Goal: Information Seeking & Learning: Learn about a topic

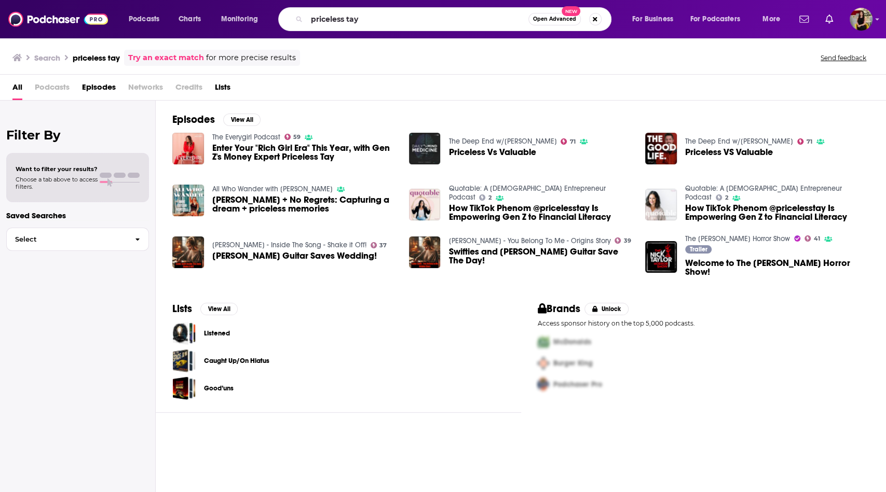
click at [301, 17] on div "priceless tay Open Advanced New" at bounding box center [444, 19] width 333 height 24
type input "s"
type input "scale with [PERSON_NAME]"
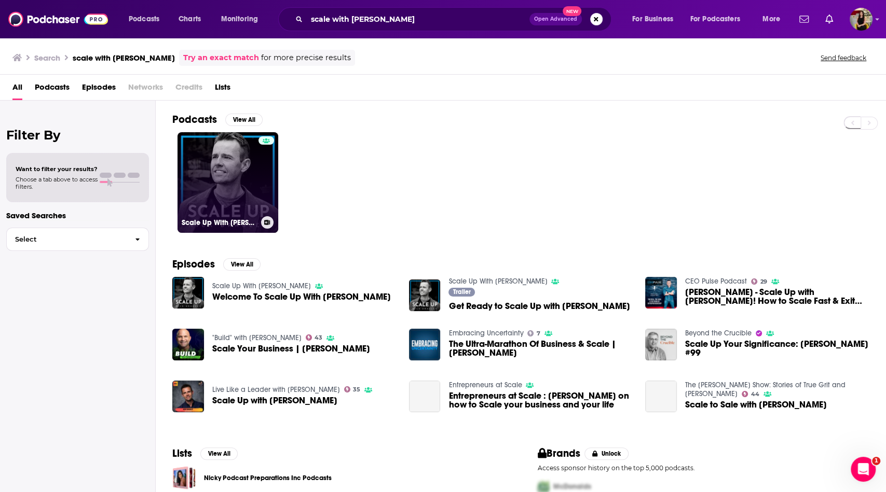
click at [230, 178] on link "Scale Up With [PERSON_NAME]" at bounding box center [227, 182] width 101 height 101
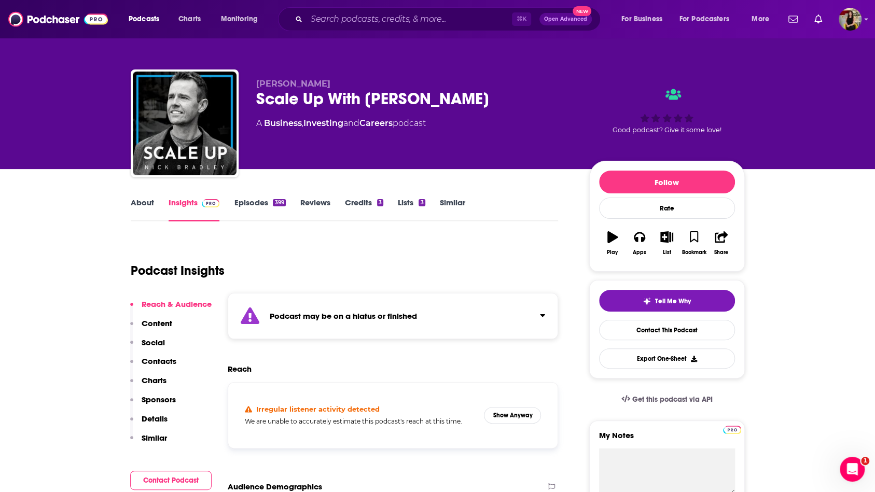
click at [266, 208] on link "Episodes 399" at bounding box center [259, 210] width 51 height 24
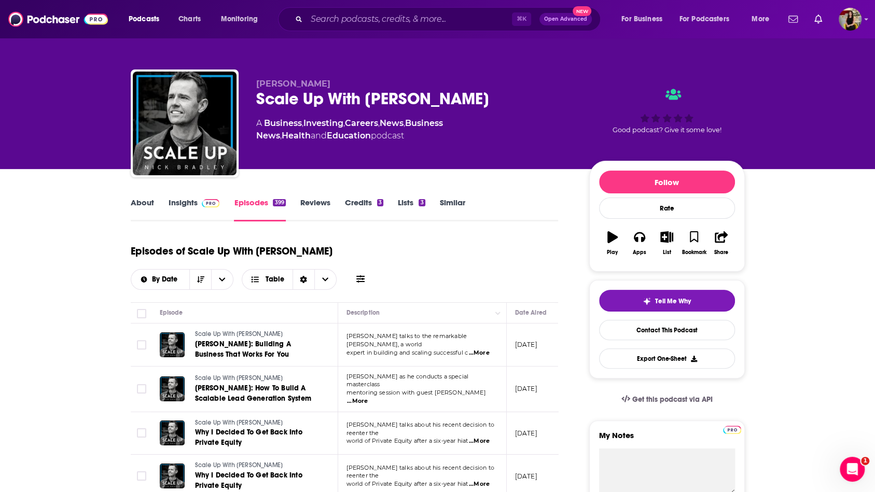
click at [180, 208] on link "Insights" at bounding box center [194, 210] width 51 height 24
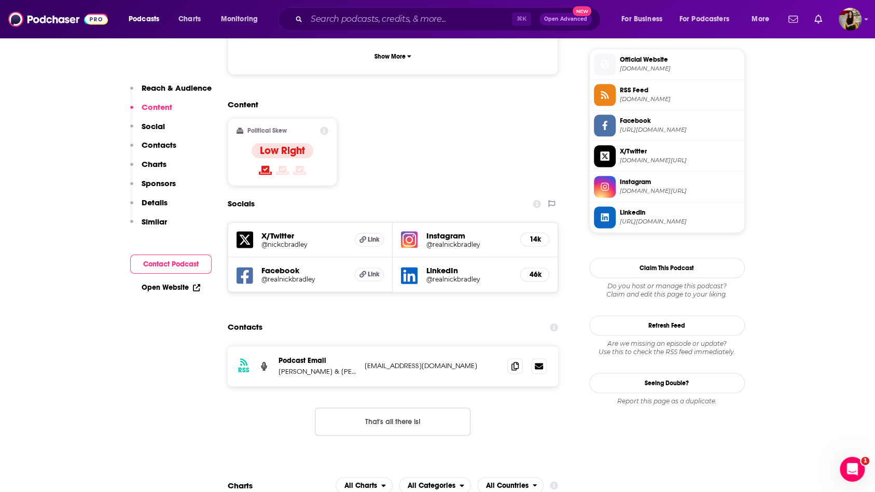
scroll to position [858, 0]
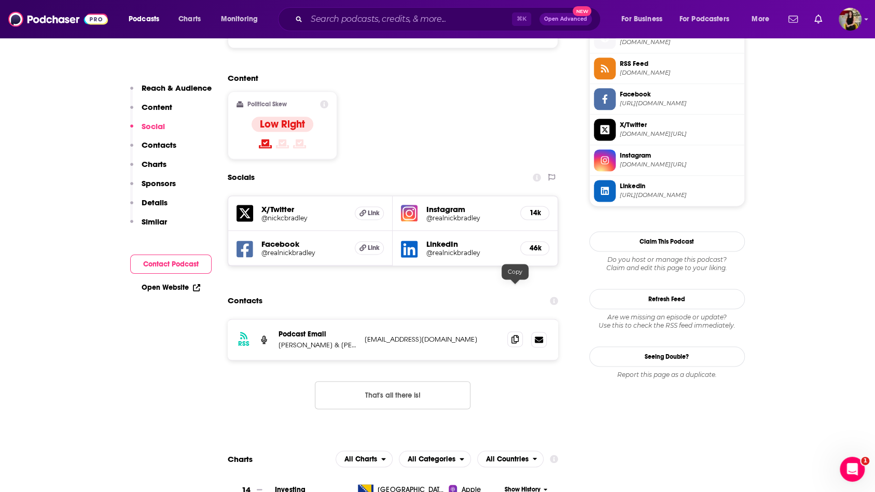
click at [513, 335] on icon at bounding box center [515, 339] width 7 height 8
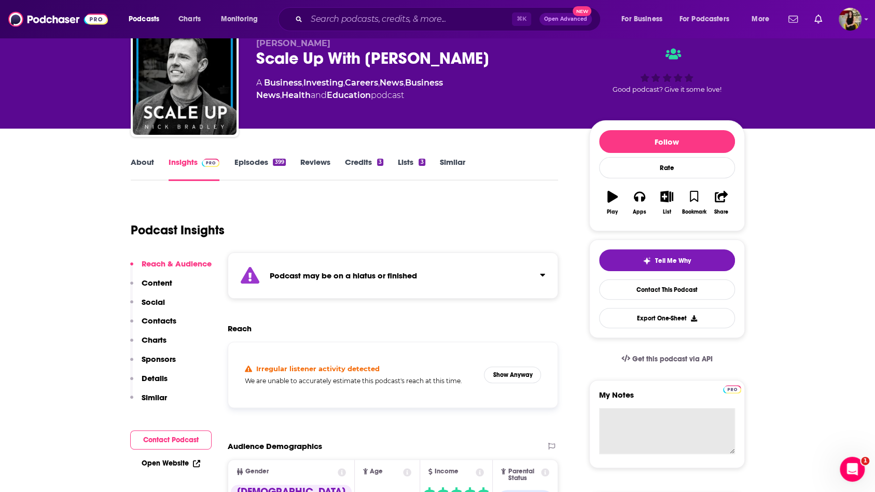
scroll to position [0, 0]
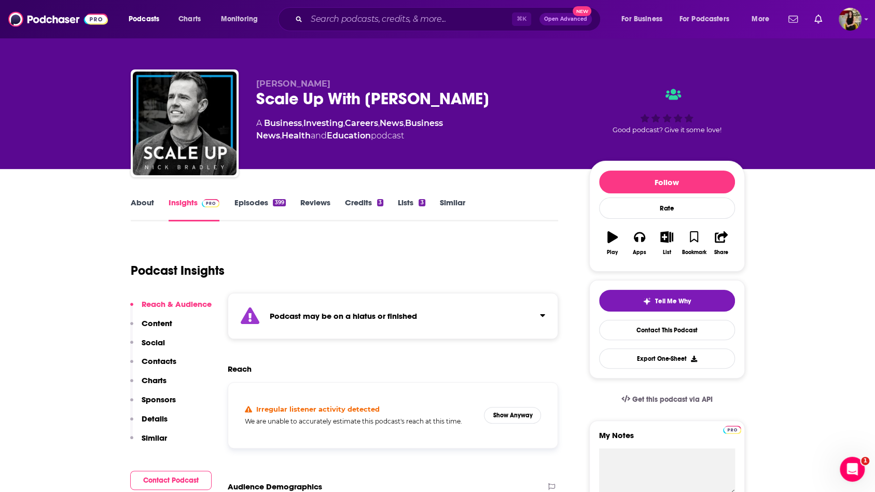
click at [257, 200] on link "Episodes 399" at bounding box center [259, 210] width 51 height 24
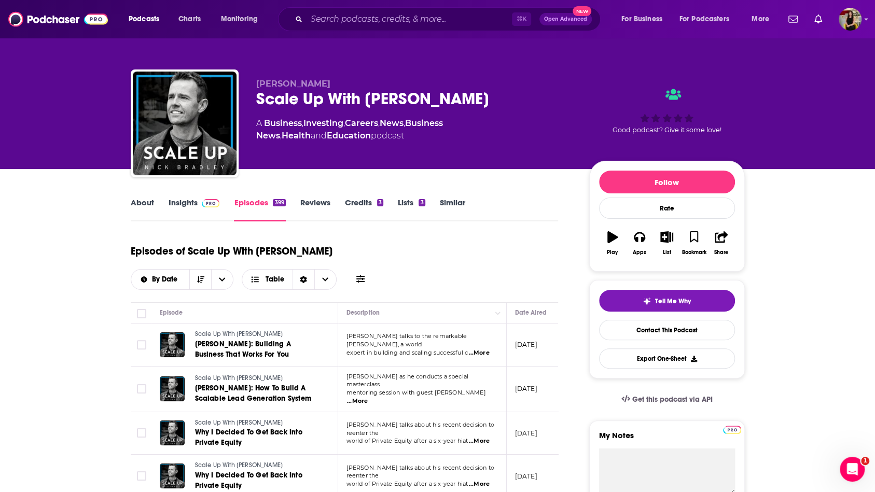
click at [186, 202] on link "Insights" at bounding box center [194, 210] width 51 height 24
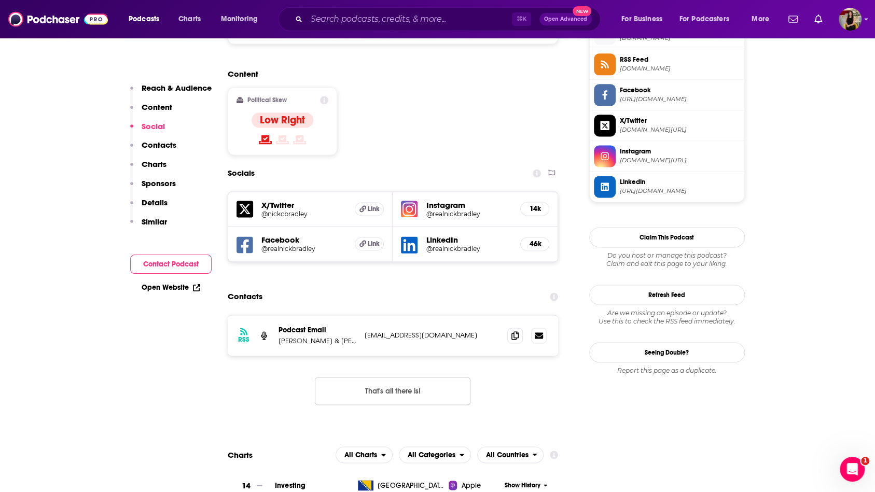
scroll to position [887, 0]
